Goal: Check status: Check status

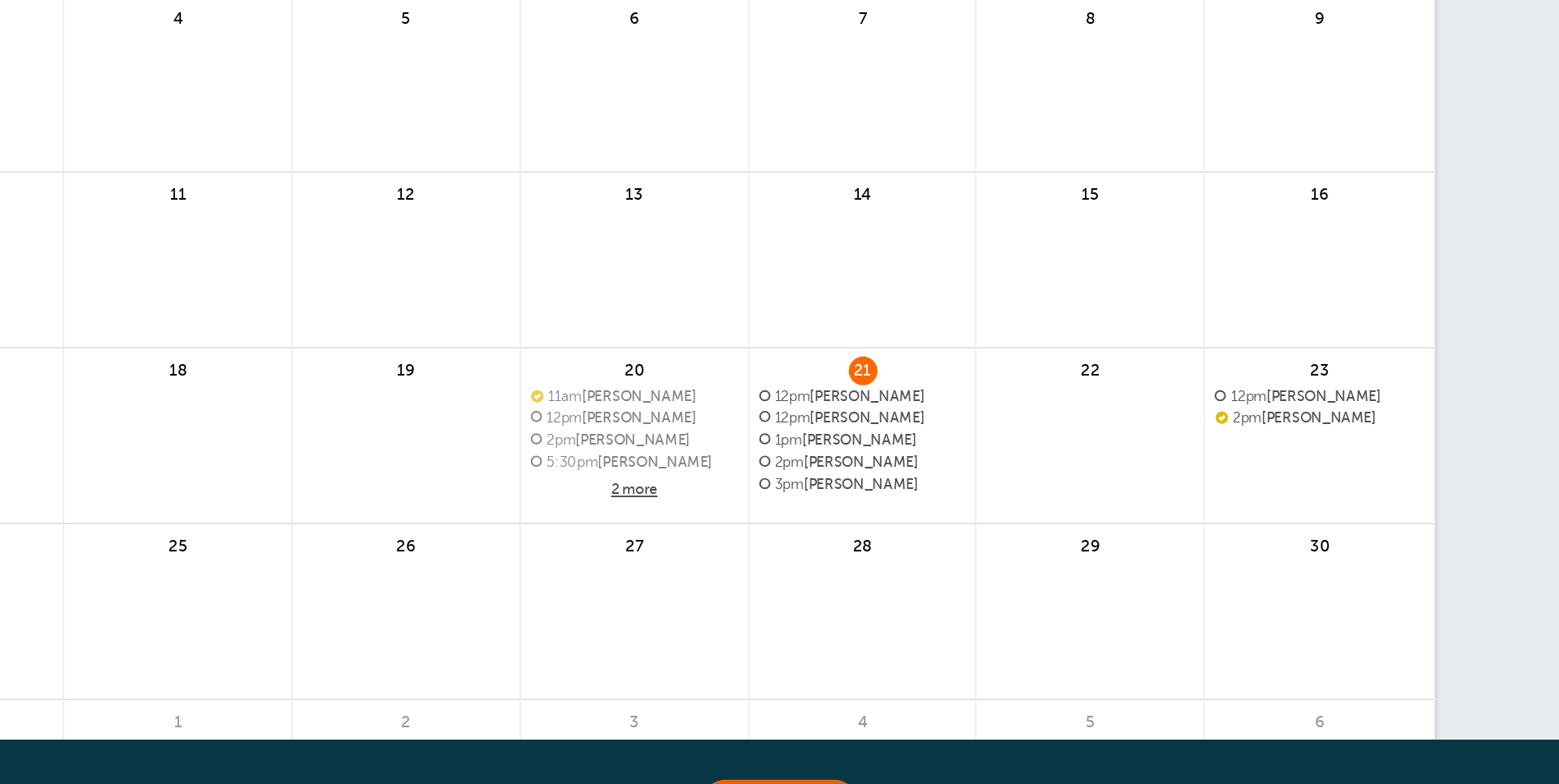
click at [887, 535] on span "12pm [PERSON_NAME]" at bounding box center [896, 540] width 107 height 9
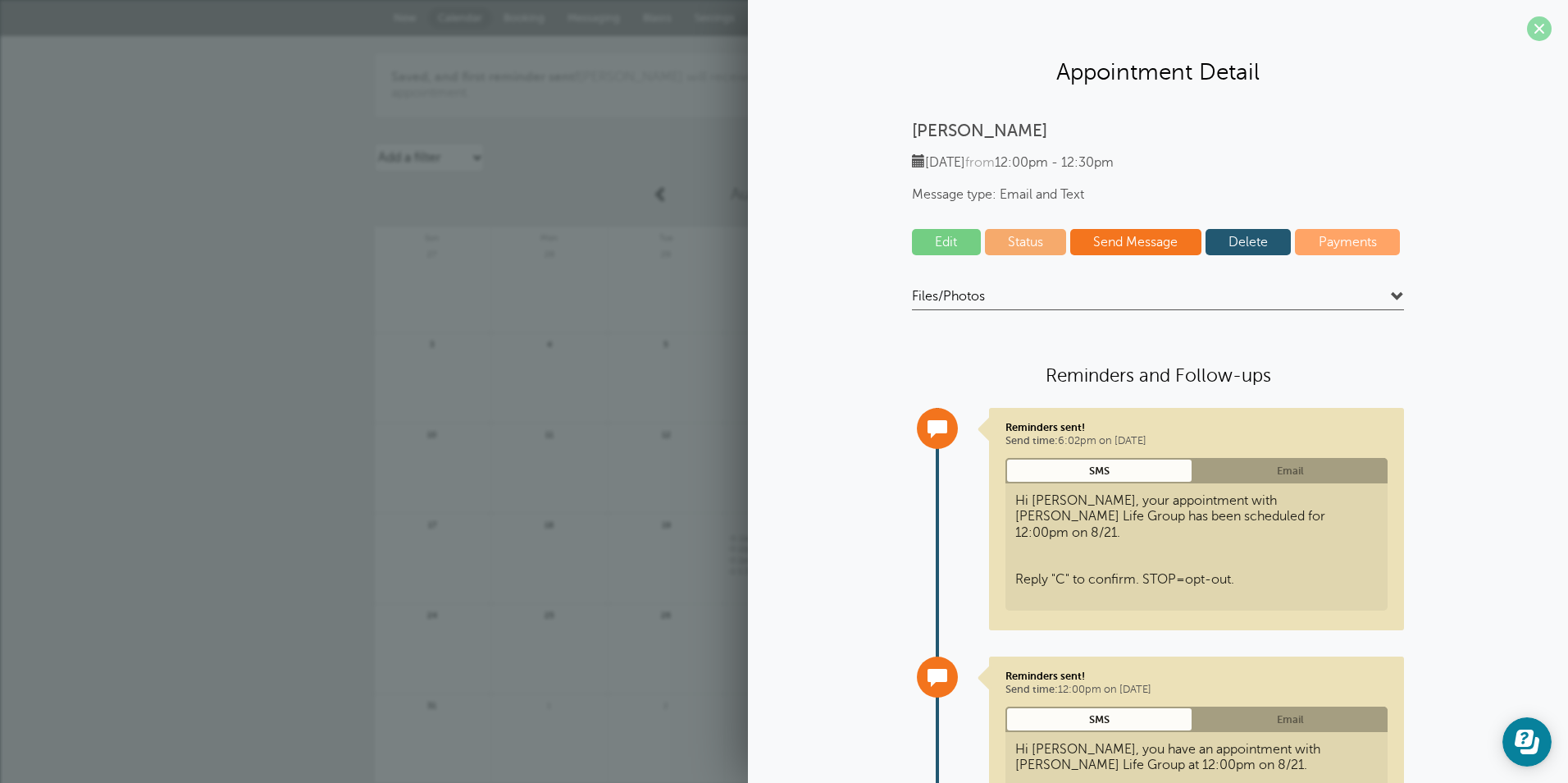
click at [1528, 27] on span at bounding box center [1539, 29] width 24 height 24
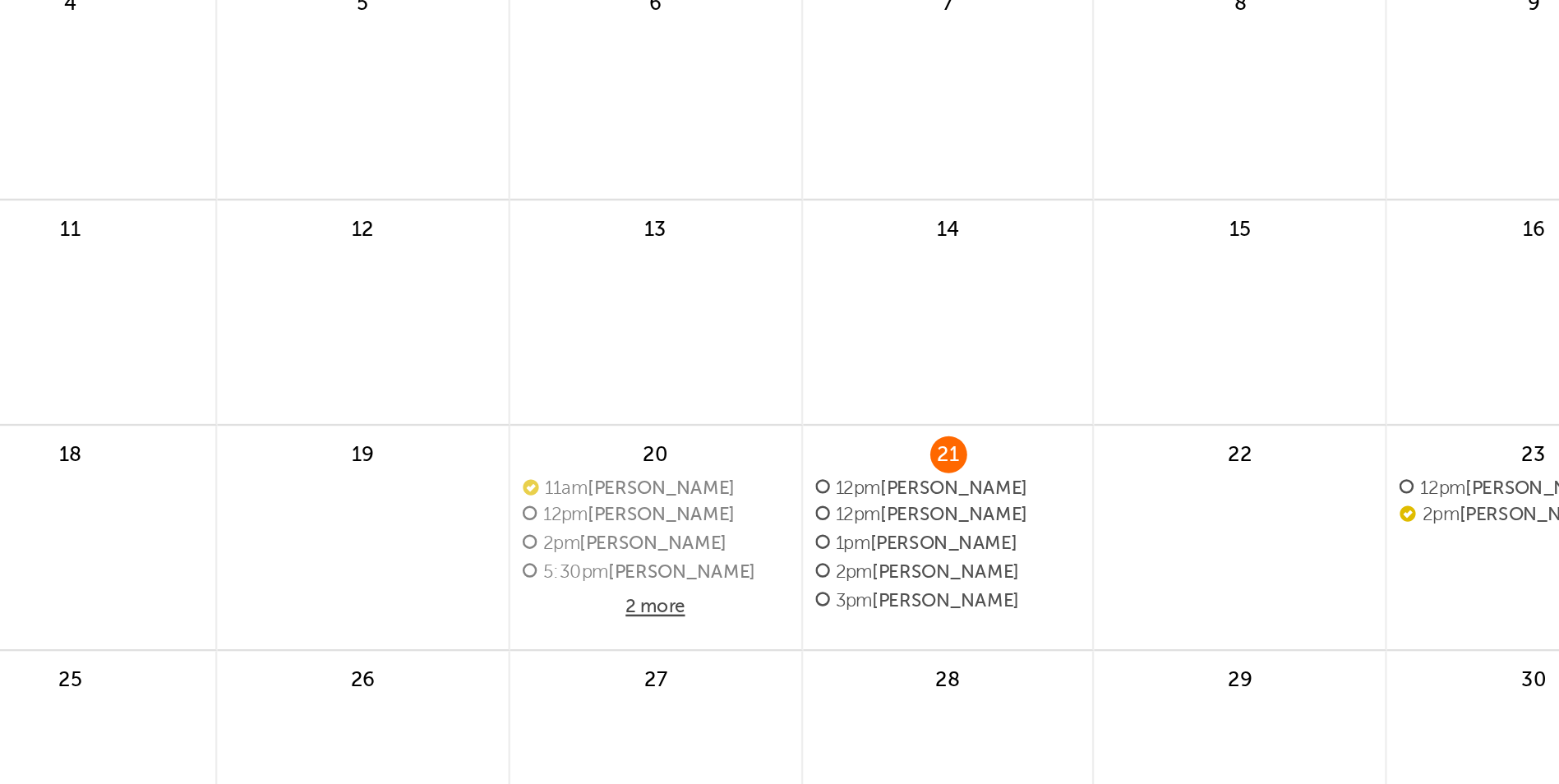
click at [889, 535] on span "12pm [PERSON_NAME]" at bounding box center [896, 540] width 107 height 9
